Goal: Find contact information: Find contact information

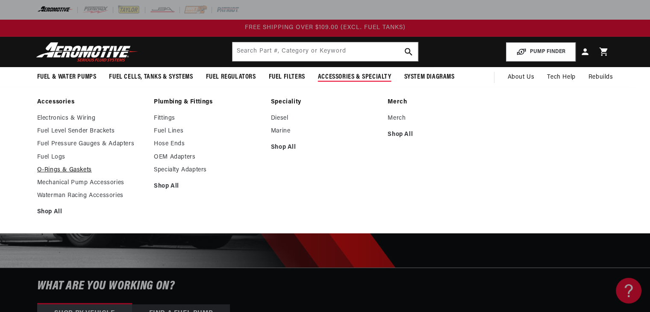
click at [77, 167] on link "O-Rings & Gaskets" at bounding box center [91, 170] width 109 height 8
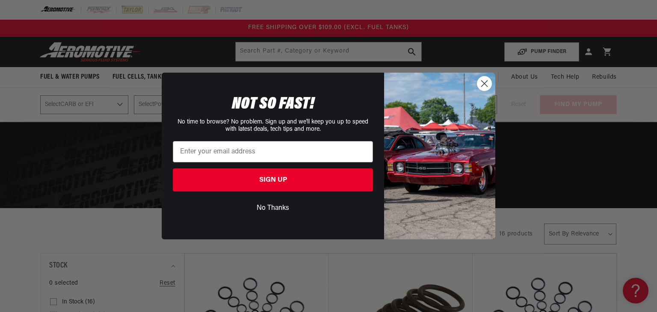
click at [486, 75] on img "POPUP Form" at bounding box center [439, 156] width 111 height 167
click at [487, 86] on circle "Close dialog" at bounding box center [484, 84] width 14 height 14
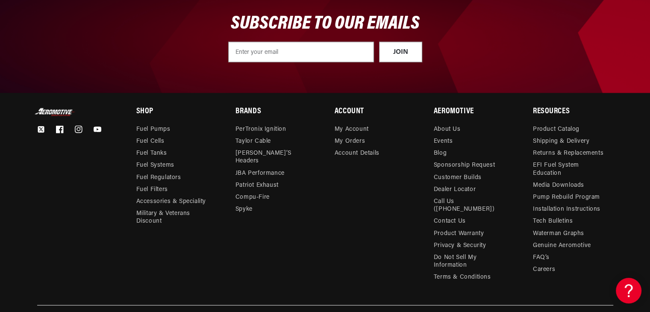
scroll to position [2092, 0]
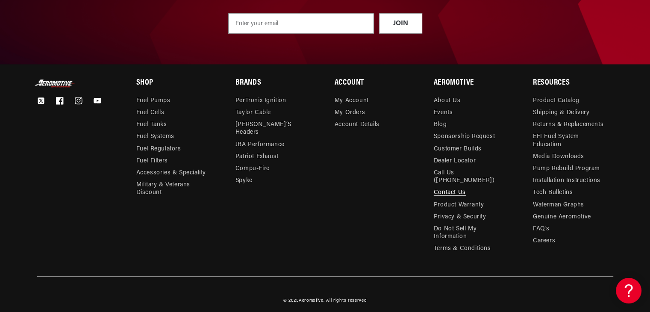
click at [439, 187] on link "Contact Us" at bounding box center [450, 193] width 32 height 12
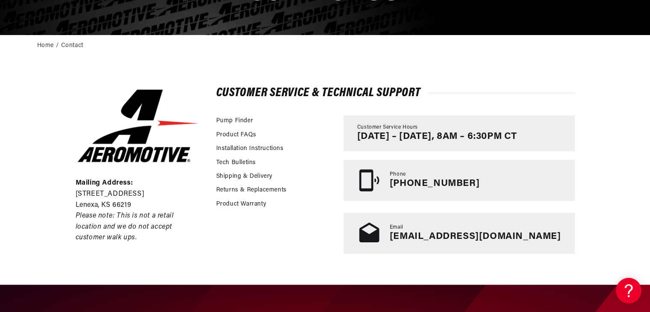
scroll to position [142, 0]
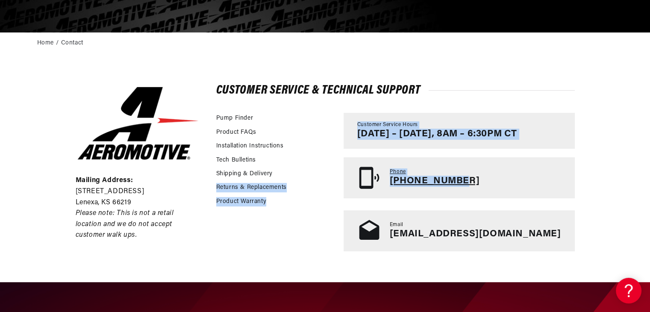
drag, startPoint x: 371, startPoint y: 178, endPoint x: 507, endPoint y: 182, distance: 135.6
click at [507, 182] on div "Pump Finder Product FAQs Installation Instructions Tech Bulletins Shipping & De…" at bounding box center [395, 182] width 359 height 138
click at [335, 211] on div "Pump Finder Product FAQs Installation Instructions Tech Bulletins Shipping & De…" at bounding box center [275, 182] width 119 height 138
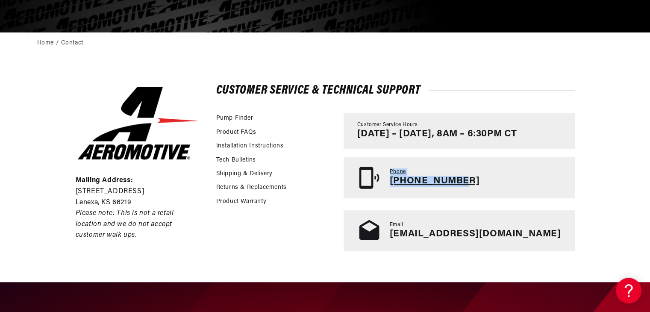
drag, startPoint x: 430, startPoint y: 201, endPoint x: 496, endPoint y: 178, distance: 70.2
click at [496, 178] on div "Customer Service Hours Monday – Friday, 8AM – 6:30PM CT Phone 913-808-2376 Emai…" at bounding box center [459, 182] width 231 height 138
copy div "Phone 913-808-2376"
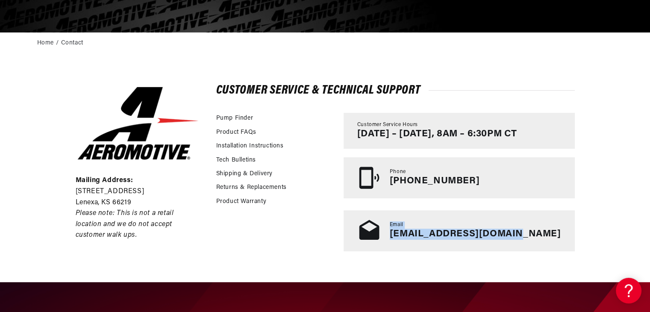
drag, startPoint x: 429, startPoint y: 207, endPoint x: 558, endPoint y: 240, distance: 132.3
click at [558, 240] on div "Customer Service Hours Monday – Friday, 8AM – 6:30PM CT Phone 913-808-2376 Emai…" at bounding box center [459, 182] width 231 height 138
copy div "Email tech@aeromotiveinc.com"
